Goal: Information Seeking & Learning: Learn about a topic

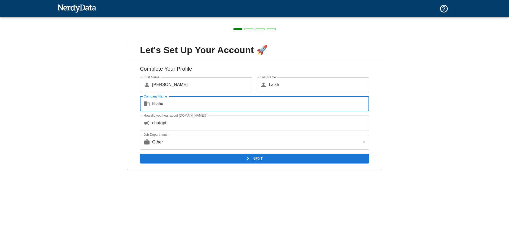
type input "filiatix"
click at [214, 156] on button "Next" at bounding box center [254, 159] width 229 height 10
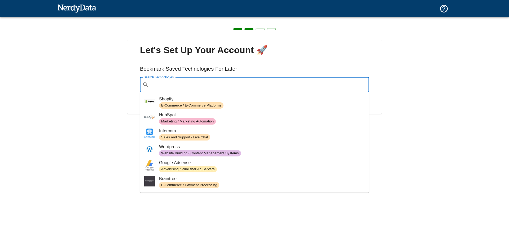
click at [199, 87] on input "Search Technologies" at bounding box center [259, 85] width 216 height 10
click at [220, 146] on span "Wordpress" at bounding box center [262, 147] width 206 height 6
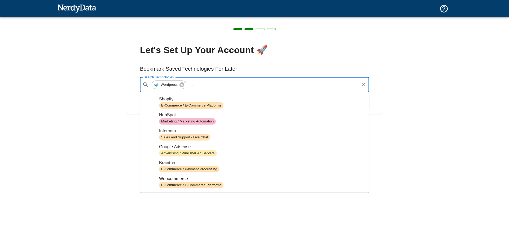
click at [226, 85] on input "Search Technologies" at bounding box center [277, 85] width 164 height 10
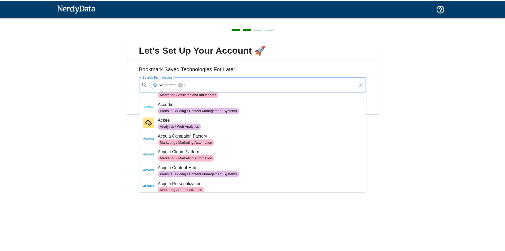
scroll to position [495, 0]
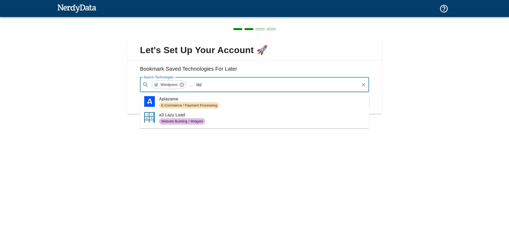
click at [205, 115] on span "a3 Lazy Load" at bounding box center [262, 115] width 206 height 6
type input "laz"
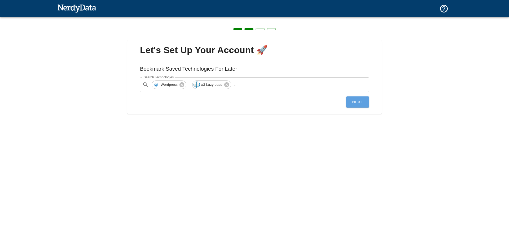
click at [358, 100] on button "Next" at bounding box center [358, 101] width 23 height 11
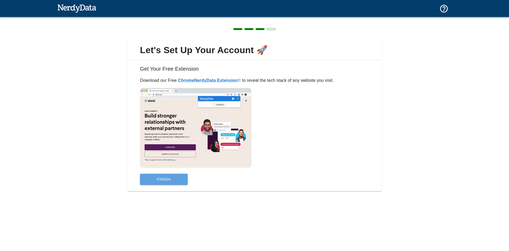
click at [180, 180] on button "Finish" at bounding box center [164, 179] width 48 height 11
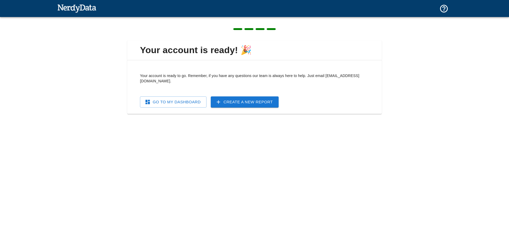
click at [196, 98] on link "Go To My Dashboard" at bounding box center [173, 101] width 67 height 11
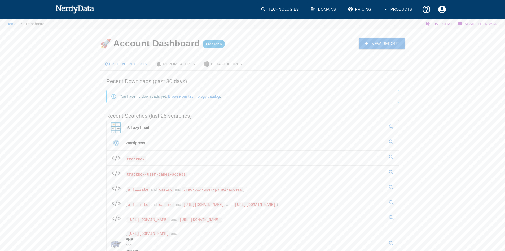
click at [379, 42] on link "New Report" at bounding box center [382, 43] width 47 height 11
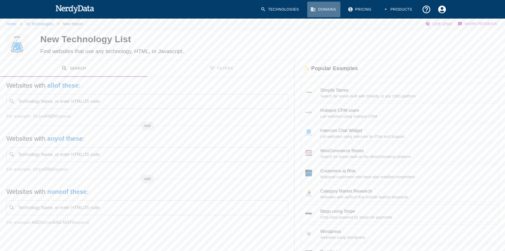
click at [315, 7] on icon at bounding box center [313, 9] width 5 height 5
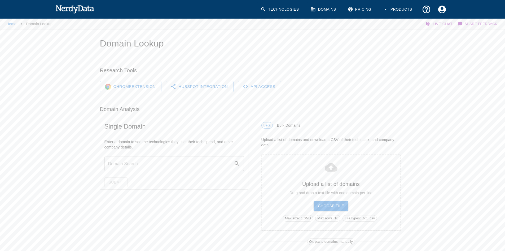
click at [147, 161] on input "text" at bounding box center [169, 163] width 129 height 15
paste input "[URL][DOMAIN_NAME]"
type input "[URL][DOMAIN_NAME]"
click at [120, 182] on button "Submit" at bounding box center [116, 182] width 23 height 10
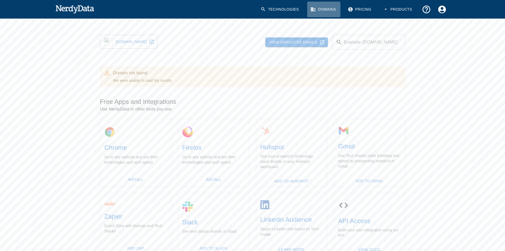
click at [321, 6] on link "Domains" at bounding box center [324, 10] width 33 height 16
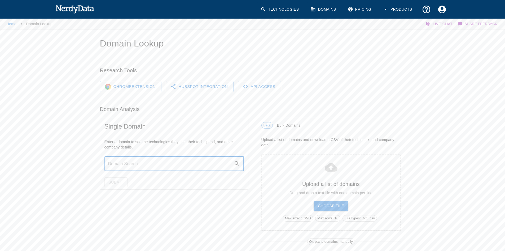
drag, startPoint x: 144, startPoint y: 160, endPoint x: 140, endPoint y: 161, distance: 4.6
click at [144, 160] on input "text" at bounding box center [169, 163] width 129 height 15
paste input "[URL][DOMAIN_NAME]"
click at [125, 164] on input "[URL][DOMAIN_NAME]" at bounding box center [169, 163] width 129 height 15
drag, startPoint x: 129, startPoint y: 165, endPoint x: 131, endPoint y: 171, distance: 6.6
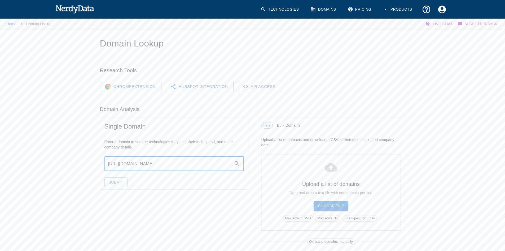
click at [129, 165] on input "[URL][DOMAIN_NAME]" at bounding box center [169, 163] width 129 height 15
type input "[URL][DOMAIN_NAME]"
click at [119, 185] on button "Submit" at bounding box center [116, 182] width 23 height 10
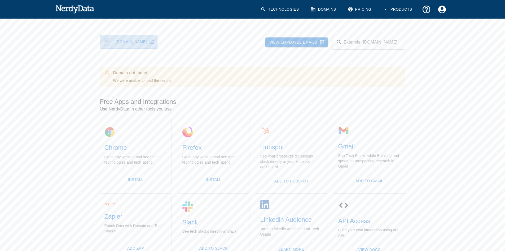
click at [150, 41] on icon at bounding box center [152, 42] width 4 height 4
click at [142, 38] on link "[DOMAIN_NAME]" at bounding box center [129, 42] width 58 height 14
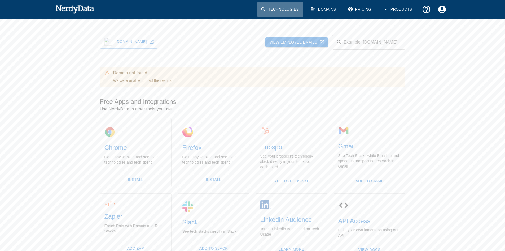
click at [293, 10] on link "Technologies" at bounding box center [281, 10] width 46 height 16
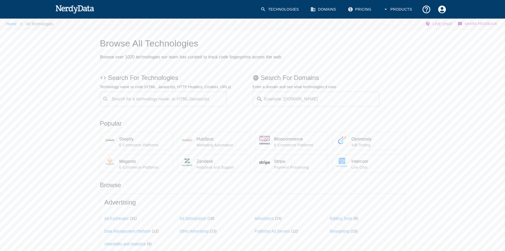
click at [292, 96] on input "Example: [DOMAIN_NAME]" at bounding box center [322, 99] width 115 height 15
paste input "[URL][DOMAIN_NAME]"
type input "[URL][DOMAIN_NAME]"
click at [357, 98] on button "Submit" at bounding box center [362, 99] width 27 height 8
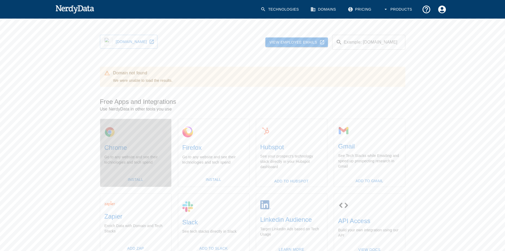
click at [125, 144] on h5 "Chrome" at bounding box center [136, 147] width 63 height 8
